Goal: Information Seeking & Learning: Stay updated

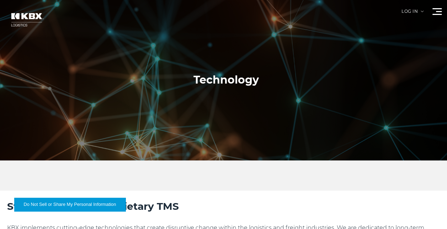
click at [26, 19] on img at bounding box center [26, 19] width 43 height 25
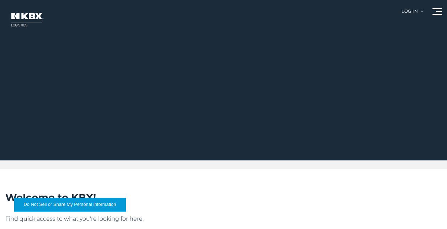
click at [435, 11] on div at bounding box center [437, 11] width 9 height 7
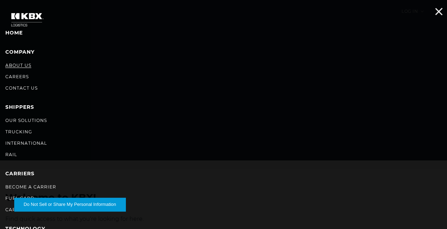
click at [23, 66] on link "About Us" at bounding box center [18, 65] width 26 height 5
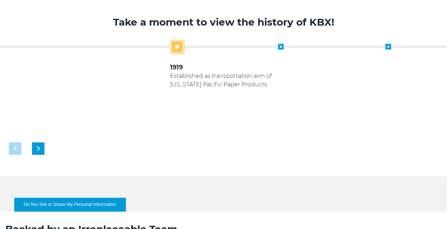
scroll to position [349, 0]
click at [33, 143] on div "Next slide" at bounding box center [38, 149] width 12 height 12
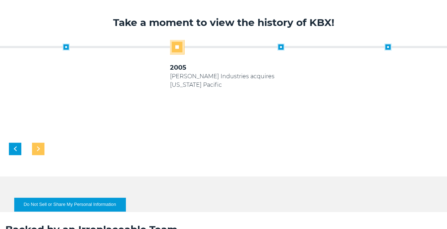
click at [33, 143] on div "Next slide" at bounding box center [38, 149] width 12 height 12
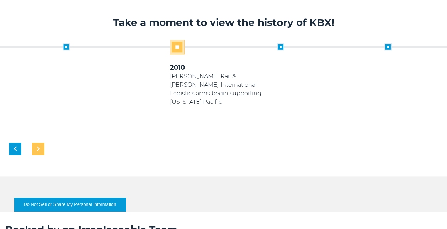
click at [33, 143] on div "Next slide" at bounding box center [38, 149] width 12 height 12
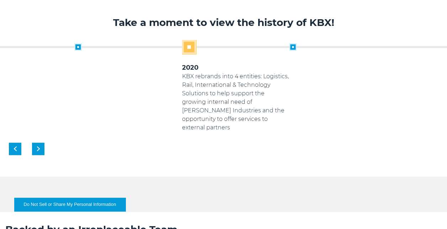
drag, startPoint x: 222, startPoint y: 76, endPoint x: 234, endPoint y: 75, distance: 11.8
click at [234, 75] on p "KBX rebrands into 4 entities: Logistics, Rail, International & Technology Solut…" at bounding box center [235, 102] width 107 height 60
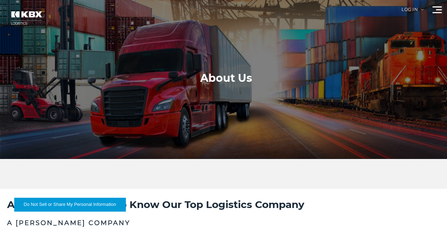
scroll to position [0, 0]
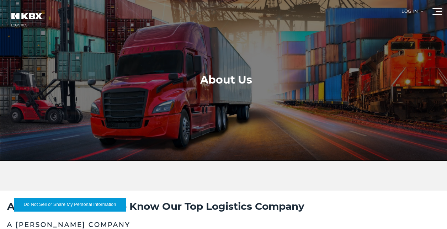
click at [435, 14] on span at bounding box center [437, 14] width 9 height 1
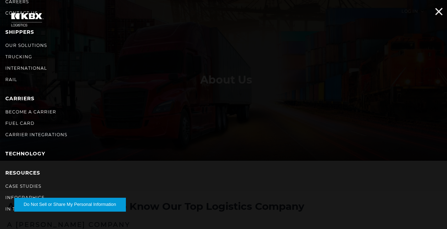
scroll to position [77, 0]
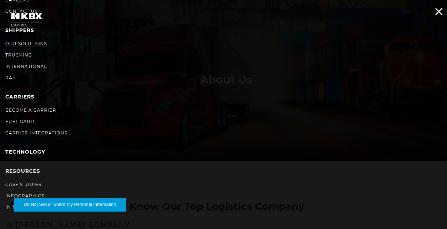
click at [33, 44] on link "Our Solutions" at bounding box center [26, 43] width 42 height 5
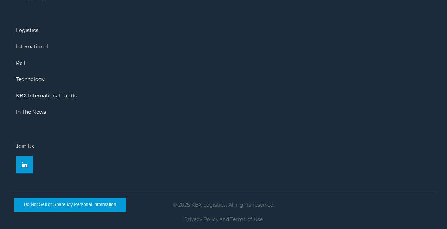
scroll to position [1117, 0]
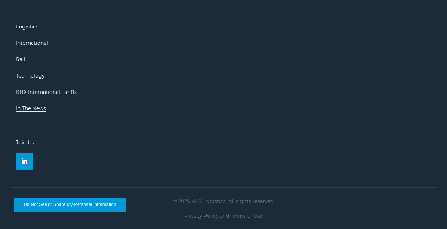
click at [35, 105] on link "In The News" at bounding box center [31, 108] width 30 height 6
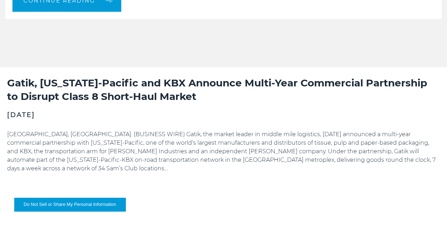
scroll to position [586, 0]
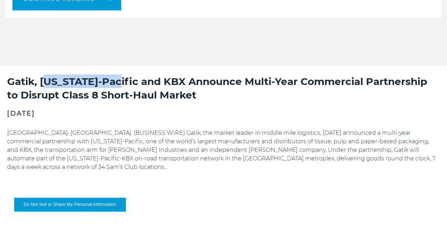
drag, startPoint x: 117, startPoint y: 82, endPoint x: 48, endPoint y: 84, distance: 69.0
click at [48, 84] on h2 "Gatik, [US_STATE]-Pacific and KBX Announce Multi-Year Commercial Partnership to…" at bounding box center [223, 87] width 433 height 27
drag, startPoint x: 48, startPoint y: 84, endPoint x: 122, endPoint y: 83, distance: 73.3
click at [122, 83] on h2 "Gatik, [US_STATE]-Pacific and KBX Announce Multi-Year Commercial Partnership to…" at bounding box center [223, 87] width 433 height 27
drag, startPoint x: 122, startPoint y: 83, endPoint x: 41, endPoint y: 80, distance: 80.4
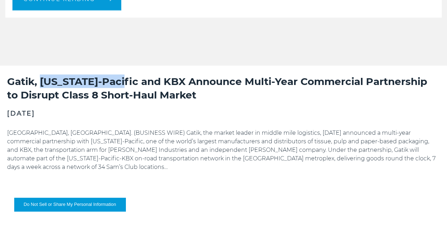
click at [41, 80] on h2 "Gatik, [US_STATE]-Pacific and KBX Announce Multi-Year Commercial Partnership to…" at bounding box center [223, 87] width 433 height 27
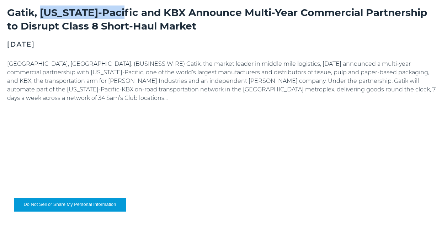
scroll to position [675, 0]
